Goal: Information Seeking & Learning: Understand process/instructions

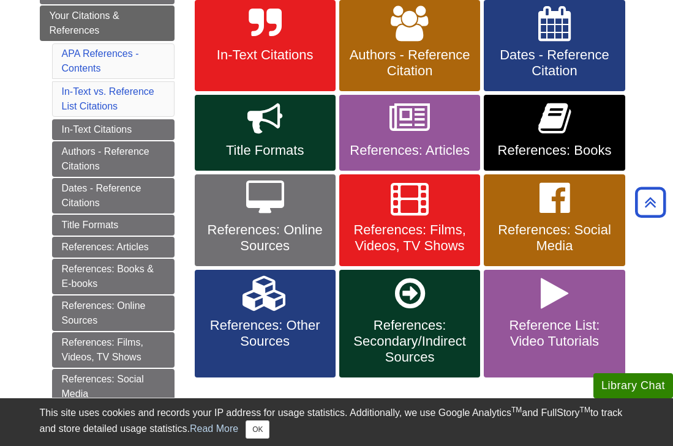
scroll to position [247, 0]
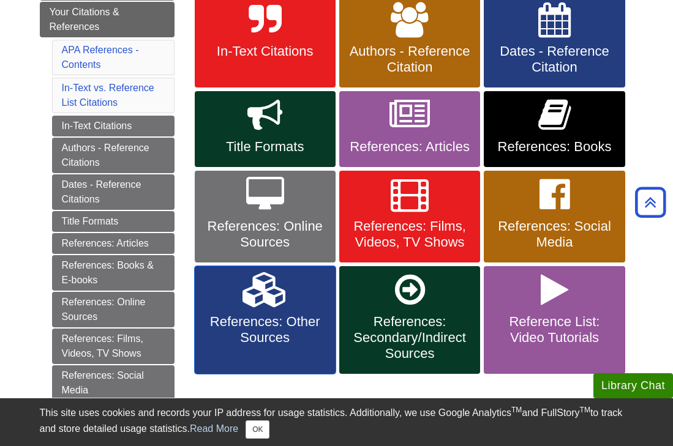
click at [244, 339] on span "References: Other Sources" at bounding box center [265, 330] width 122 height 32
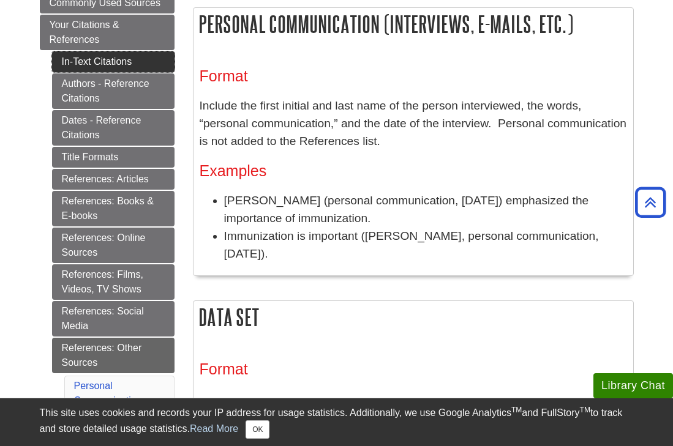
scroll to position [233, 0]
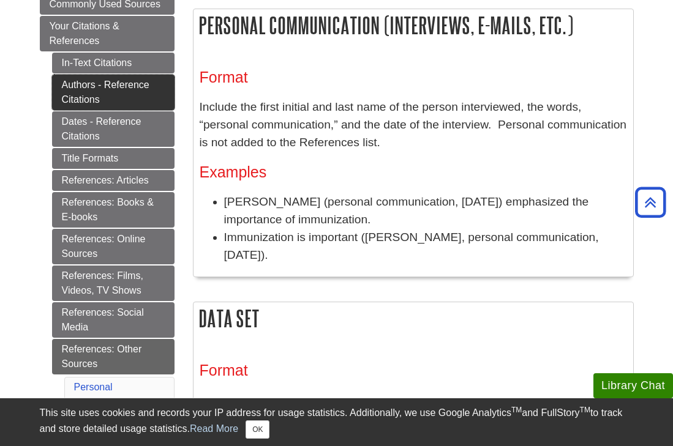
click at [123, 96] on link "Authors - Reference Citations" at bounding box center [113, 93] width 122 height 36
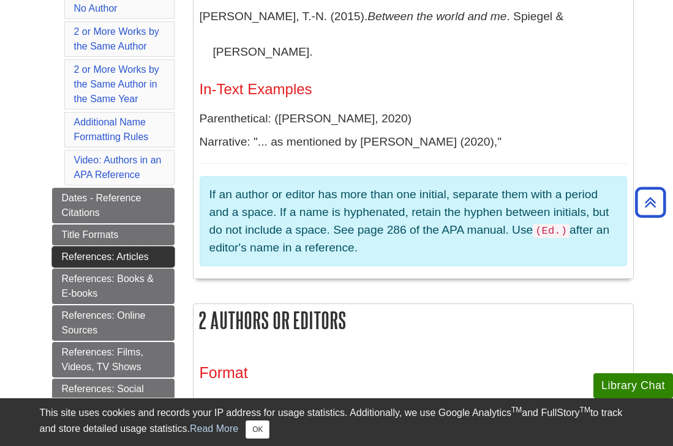
scroll to position [496, 0]
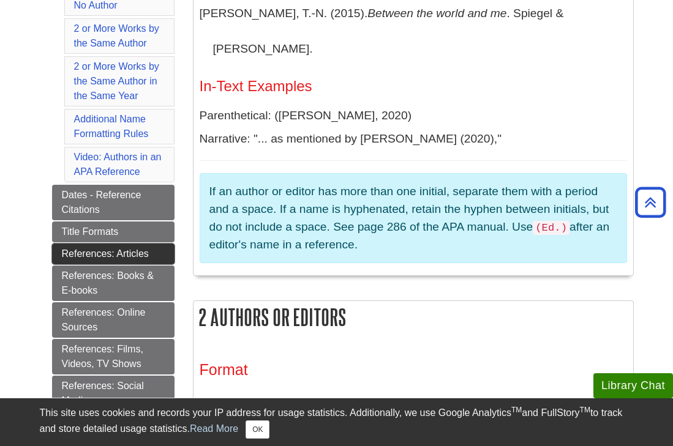
click at [110, 252] on link "References: Articles" at bounding box center [113, 254] width 122 height 21
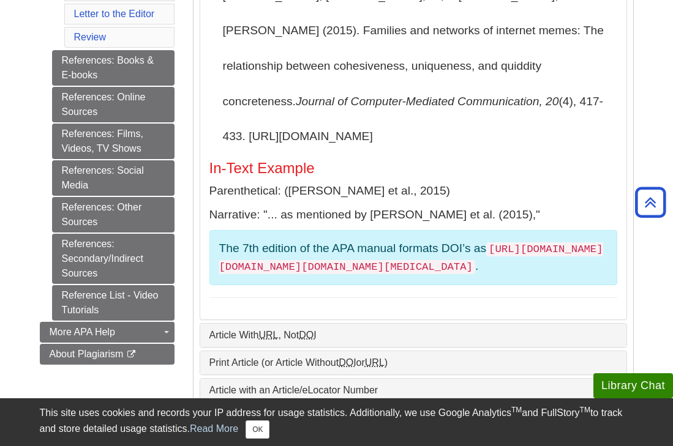
scroll to position [697, 0]
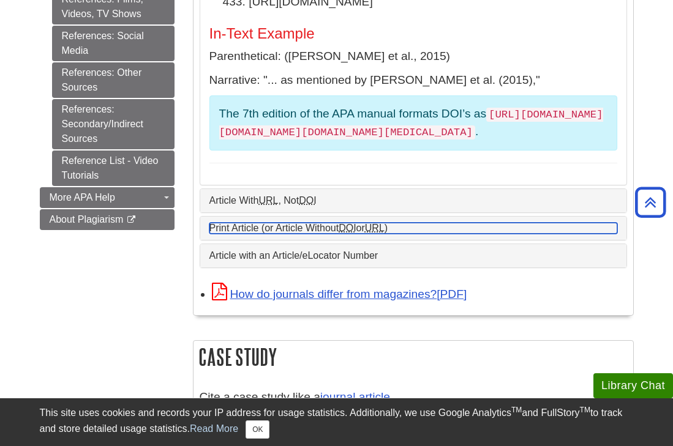
click at [321, 223] on link "Print Article (or Article Without DOI or URL )" at bounding box center [413, 228] width 408 height 11
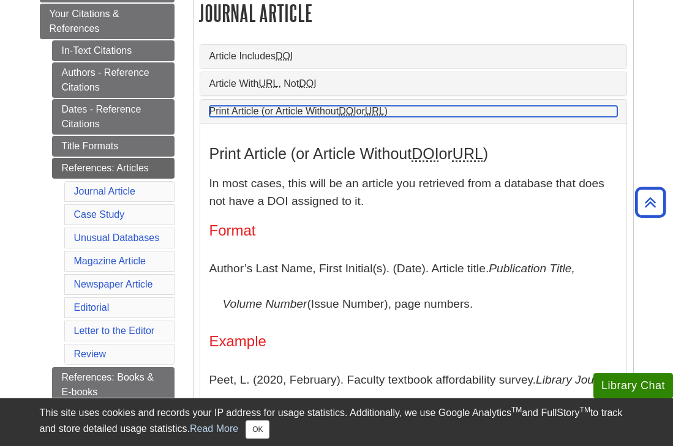
scroll to position [231, 0]
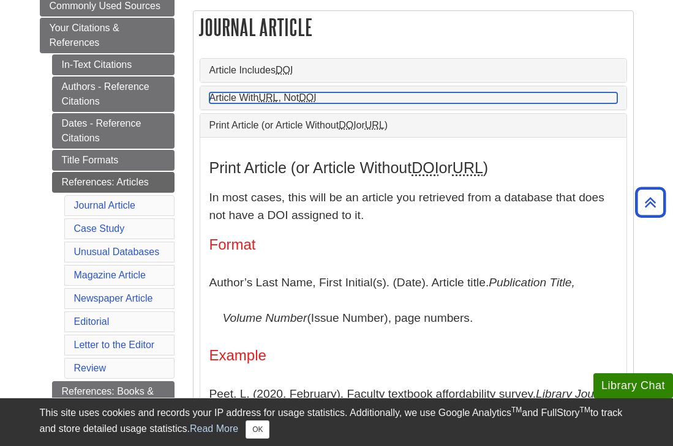
click at [298, 100] on link "Article With URL , Not DOI" at bounding box center [413, 97] width 408 height 11
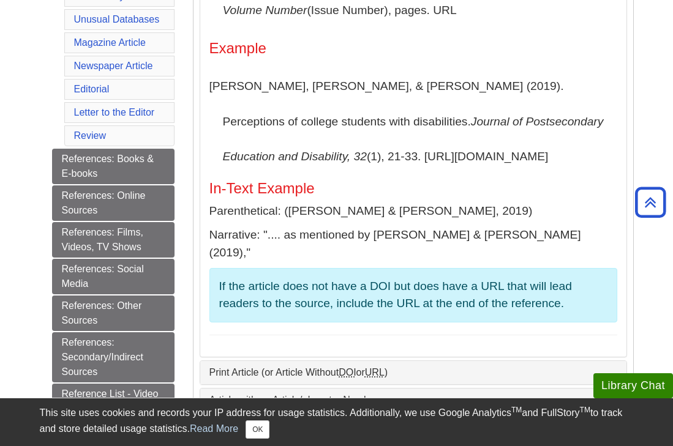
scroll to position [466, 0]
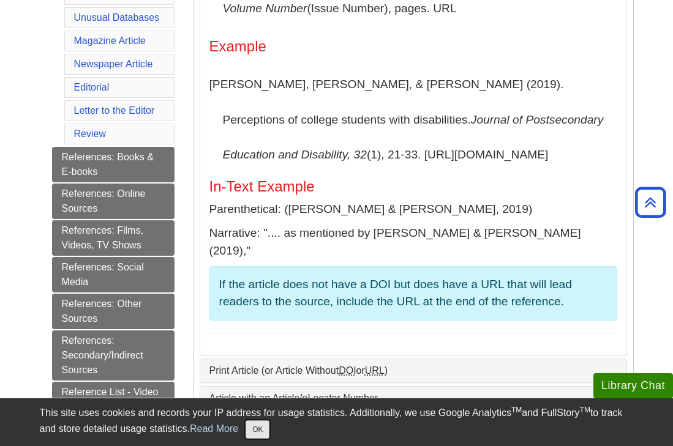
click at [257, 422] on button "OK" at bounding box center [257, 429] width 24 height 18
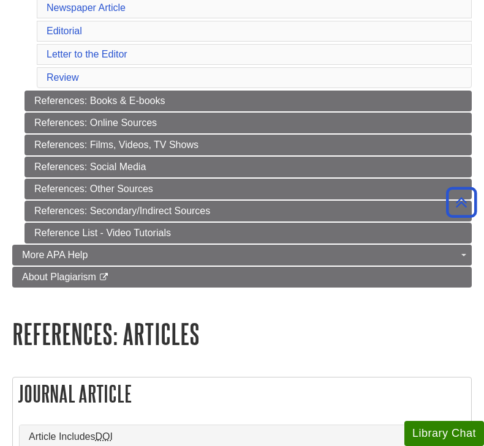
scroll to position [438, 0]
